Goal: Task Accomplishment & Management: Manage account settings

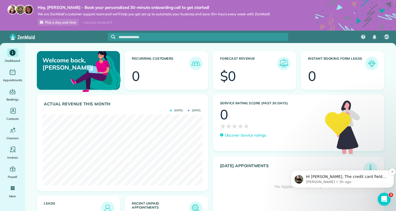
click at [318, 175] on span "Hi Mitzi, The credit card field on the Booking Form is required, so the form ca…" at bounding box center [346, 190] width 80 height 31
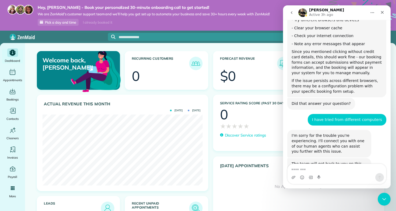
scroll to position [1117, 0]
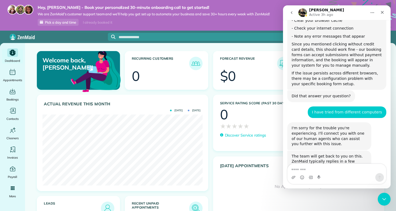
click at [322, 167] on textarea "Message…" at bounding box center [337, 168] width 98 height 9
type textarea "*"
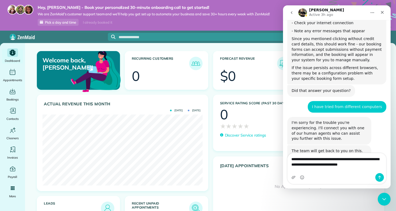
type textarea "**********"
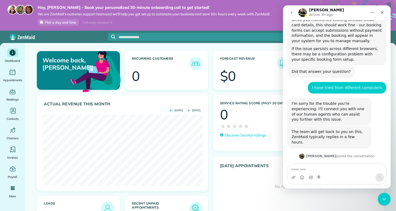
scroll to position [1143, 0]
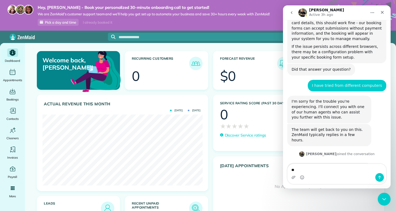
type textarea "*"
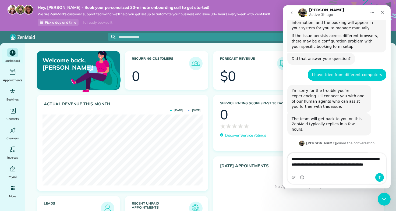
type textarea "**********"
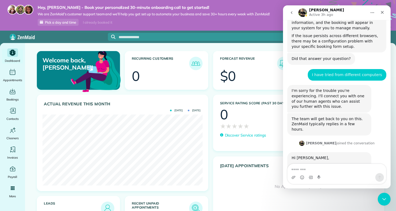
scroll to position [1166, 0]
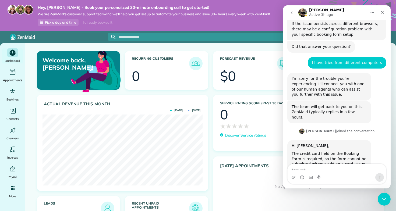
click at [208, 140] on div "Actual Revenue this month Oct 2025 Sept 2025 $ 0" at bounding box center [122, 145] width 179 height 101
click at [380, 14] on icon "Close" at bounding box center [382, 12] width 4 height 4
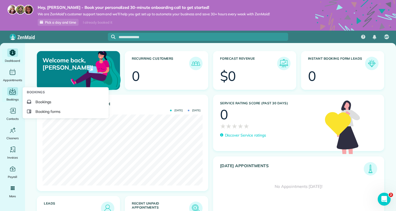
click at [12, 94] on icon "Main" at bounding box center [12, 92] width 6 height 5
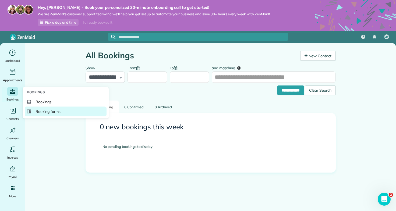
click at [60, 113] on span "Booking forms" at bounding box center [48, 111] width 25 height 5
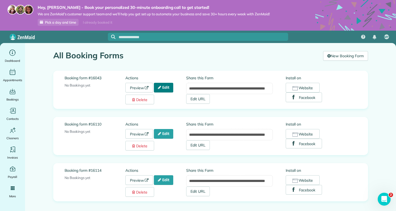
click at [166, 87] on link "Edit" at bounding box center [163, 88] width 19 height 10
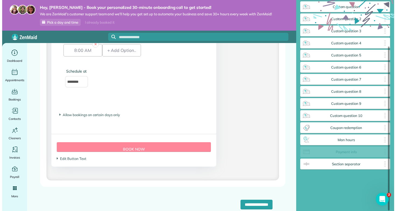
scroll to position [47, 0]
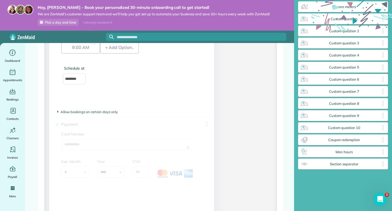
drag, startPoint x: 352, startPoint y: 153, endPoint x: 141, endPoint y: 160, distance: 211.3
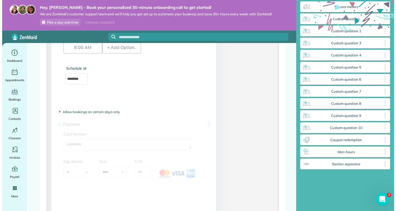
scroll to position [225, 91]
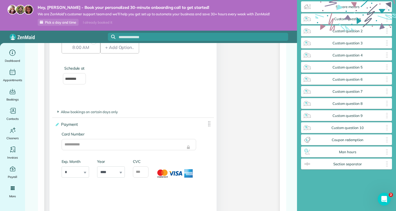
click at [170, 150] on input "Card Number" at bounding box center [129, 144] width 134 height 11
click at [173, 149] on input "Card Number" at bounding box center [129, 144] width 134 height 11
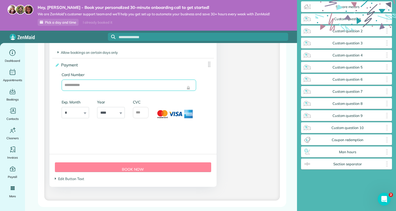
scroll to position [1487, 0]
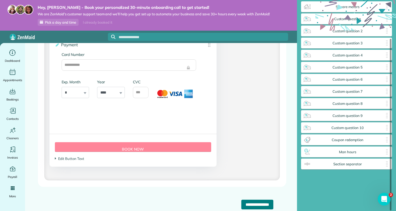
click at [258, 204] on input "**********" at bounding box center [257, 205] width 32 height 10
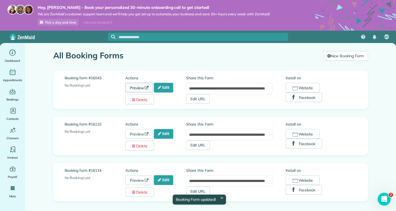
click at [146, 90] on link "Preview" at bounding box center [139, 88] width 28 height 10
click at [357, 67] on div "**********" at bounding box center [210, 142] width 323 height 199
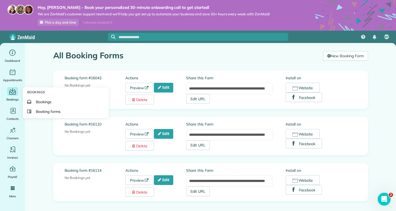
click at [11, 94] on icon "Main" at bounding box center [12, 92] width 6 height 5
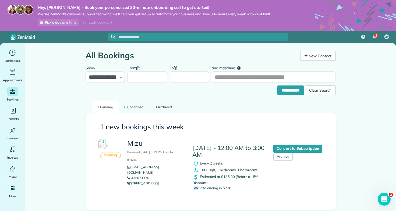
click at [324, 172] on div "Pending Mizu Received [DATE] 8:13 PM from form #16043 [EMAIL_ADDRESS][DOMAIN_NA…" at bounding box center [210, 165] width 232 height 59
click at [13, 117] on span "Contacts" at bounding box center [12, 118] width 12 height 5
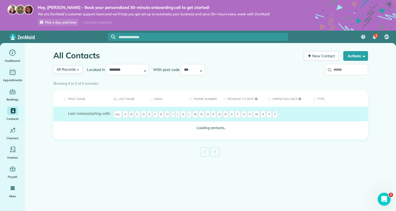
click at [196, 114] on span "M" at bounding box center [195, 115] width 6 height 8
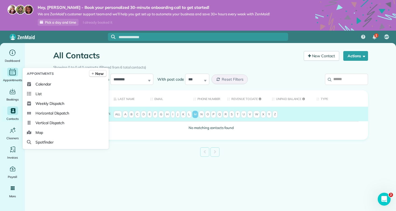
click at [14, 78] on span "Appointments" at bounding box center [12, 79] width 19 height 5
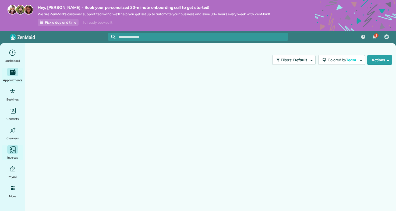
click at [12, 154] on icon "Main" at bounding box center [13, 150] width 8 height 8
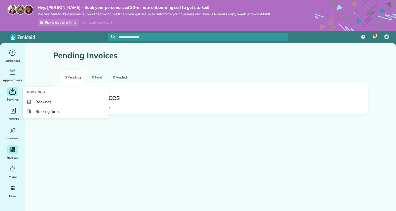
click at [13, 94] on icon "Main" at bounding box center [12, 92] width 6 height 5
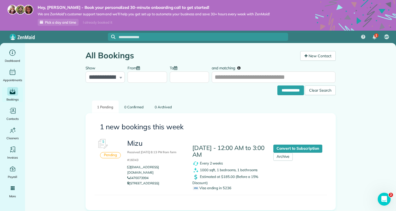
click at [139, 144] on h3 "Mizu Received [DATE] 8:13 PM from form #16043" at bounding box center [155, 151] width 57 height 23
click at [197, 163] on img at bounding box center [195, 163] width 7 height 7
click at [198, 169] on img at bounding box center [195, 170] width 7 height 7
click at [197, 187] on icon at bounding box center [196, 188] width 6 height 4
click at [105, 157] on div "Pending" at bounding box center [110, 155] width 21 height 6
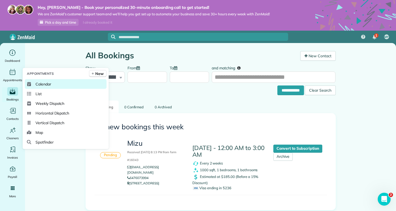
click at [42, 83] on span "Calendar" at bounding box center [44, 84] width 16 height 5
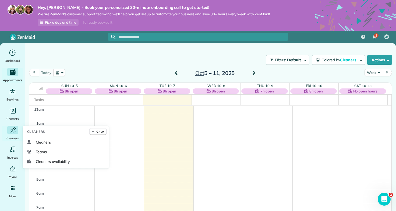
click at [16, 132] on icon "Main" at bounding box center [13, 130] width 8 height 8
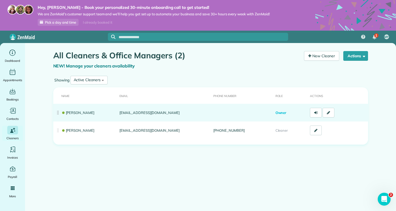
click at [95, 116] on td "[PERSON_NAME]" at bounding box center [85, 113] width 64 height 18
click at [331, 111] on link at bounding box center [329, 113] width 12 height 10
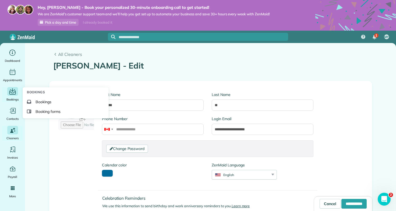
click at [11, 94] on icon "Main" at bounding box center [12, 92] width 8 height 8
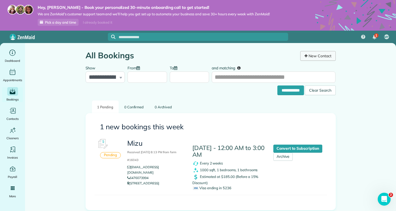
click at [318, 55] on link "New Contact" at bounding box center [318, 56] width 36 height 10
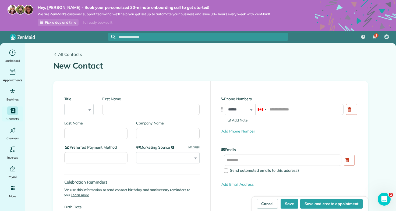
click at [69, 55] on span "All Contacts" at bounding box center [213, 54] width 310 height 6
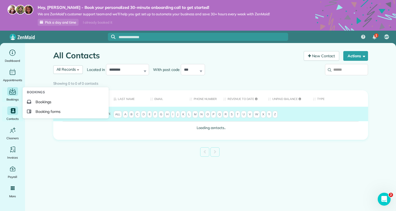
click at [12, 93] on icon "Main" at bounding box center [12, 92] width 6 height 5
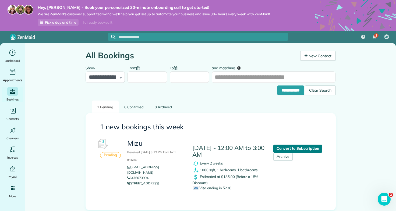
click at [292, 148] on link "Convert to Subscription" at bounding box center [297, 149] width 49 height 8
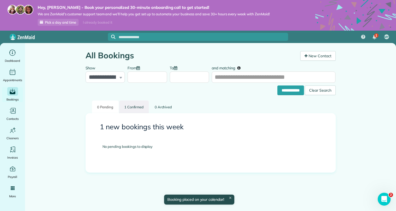
click at [135, 107] on link "1 Confirmed" at bounding box center [134, 107] width 30 height 13
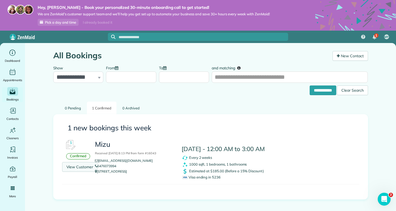
click at [85, 167] on link "View Customer" at bounding box center [80, 167] width 36 height 10
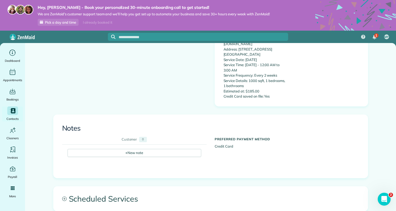
scroll to position [285, 0]
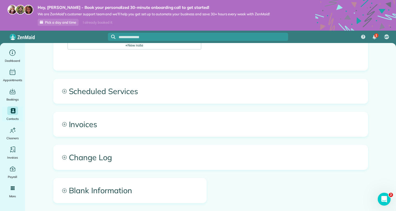
click at [81, 117] on span "Invoices" at bounding box center [211, 124] width 314 height 24
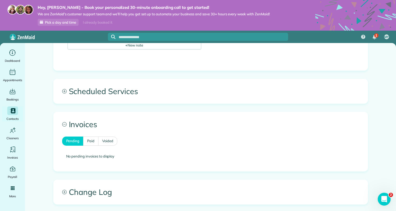
click at [89, 89] on span "Scheduled Services" at bounding box center [211, 91] width 314 height 24
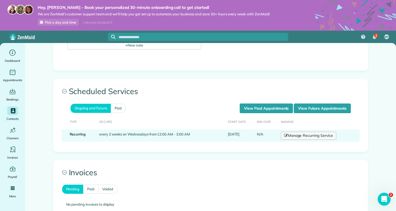
click at [299, 132] on link "Manage Recurring Service" at bounding box center [308, 136] width 55 height 8
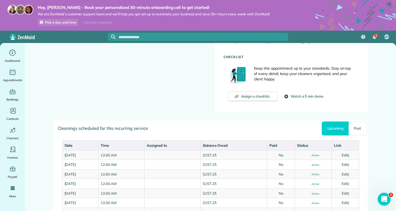
scroll to position [130, 0]
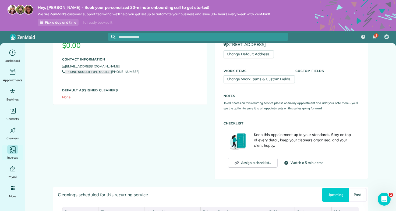
click at [8, 153] on div "Main" at bounding box center [12, 149] width 11 height 9
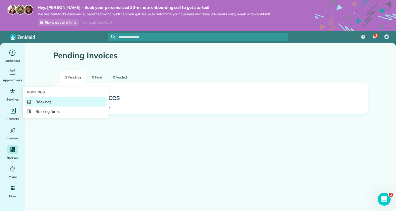
click at [40, 100] on span "Bookings" at bounding box center [44, 101] width 16 height 5
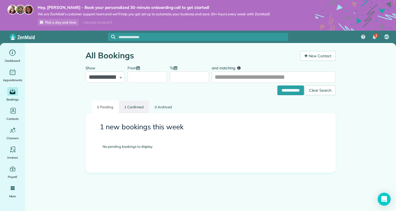
click at [139, 108] on link "1 Confirmed" at bounding box center [134, 107] width 30 height 13
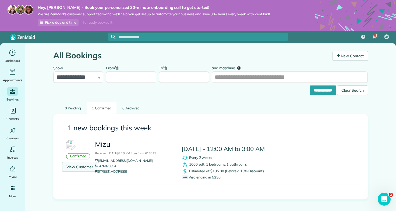
click at [80, 169] on link "View Customer" at bounding box center [80, 167] width 36 height 10
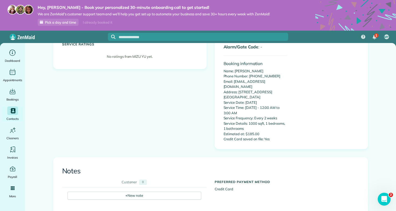
scroll to position [242, 0]
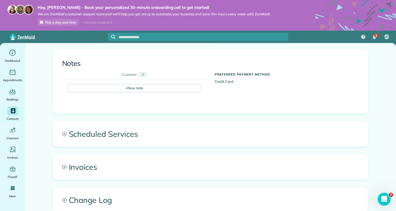
click at [86, 160] on span "Invoices" at bounding box center [211, 167] width 314 height 24
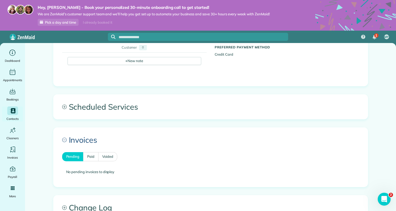
scroll to position [266, 0]
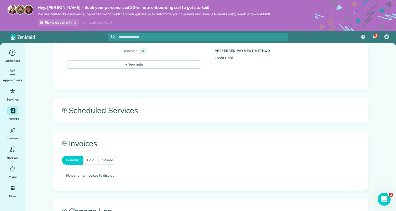
click at [117, 112] on span "Scheduled Services" at bounding box center [211, 110] width 314 height 24
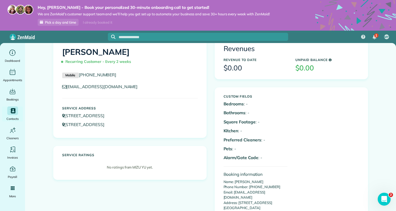
scroll to position [0, 0]
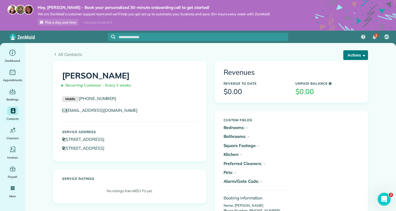
click at [354, 56] on button "Actions" at bounding box center [355, 55] width 25 height 10
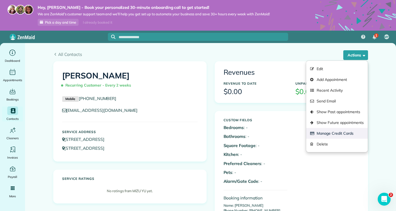
click at [333, 133] on link "Manage Credit Cards" at bounding box center [336, 133] width 61 height 11
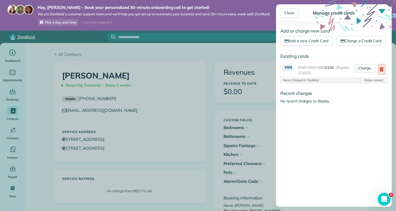
click at [380, 72] on use at bounding box center [382, 69] width 4 height 4
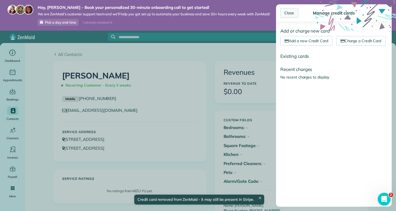
click at [290, 16] on div "Close" at bounding box center [289, 13] width 18 height 10
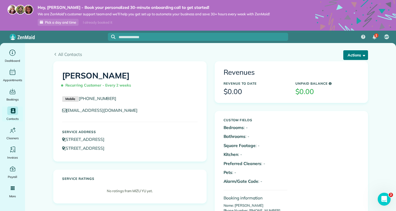
click at [364, 54] on button "Actions" at bounding box center [355, 55] width 25 height 10
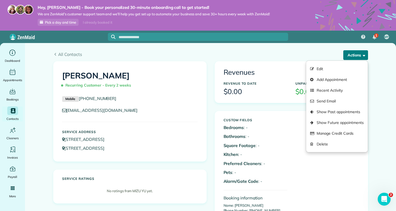
click at [362, 55] on span "button" at bounding box center [363, 55] width 4 height 4
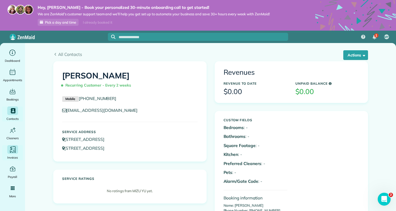
click at [11, 150] on icon "Main" at bounding box center [13, 150] width 8 height 8
